Goal: Task Accomplishment & Management: Manage account settings

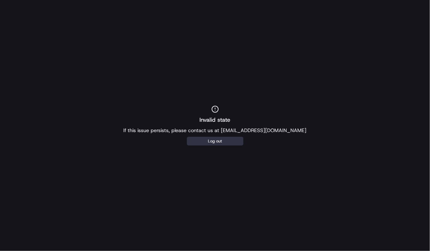
click at [213, 137] on button "Log out" at bounding box center [215, 141] width 57 height 9
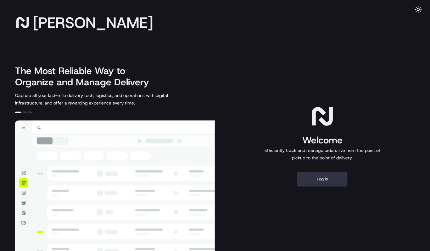
click at [316, 175] on button "Log in" at bounding box center [322, 179] width 50 height 15
